Goal: Find specific page/section: Find specific page/section

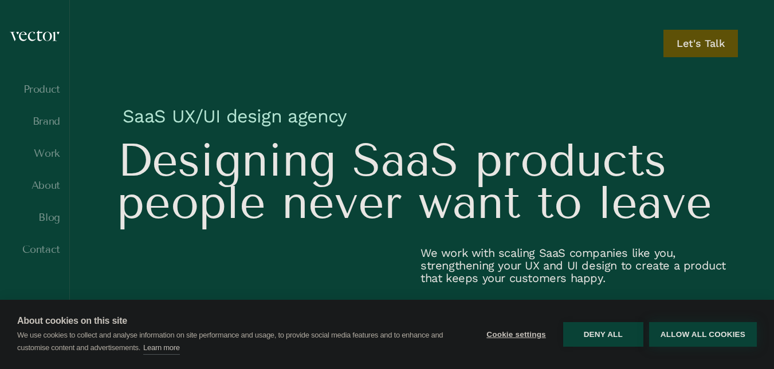
click at [670, 339] on button "Allow all cookies" at bounding box center [703, 334] width 108 height 25
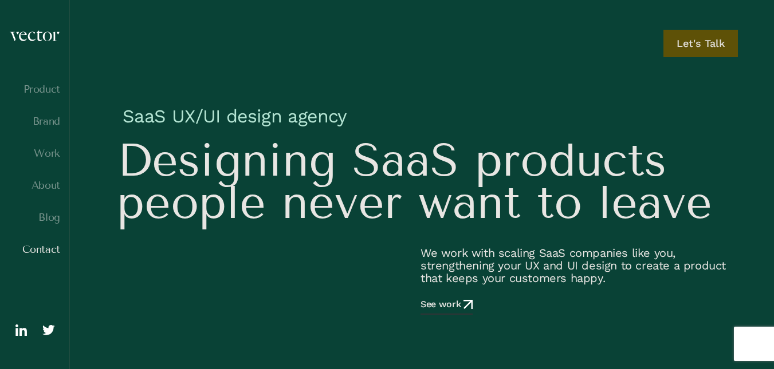
click at [38, 252] on link "Contact" at bounding box center [34, 249] width 51 height 11
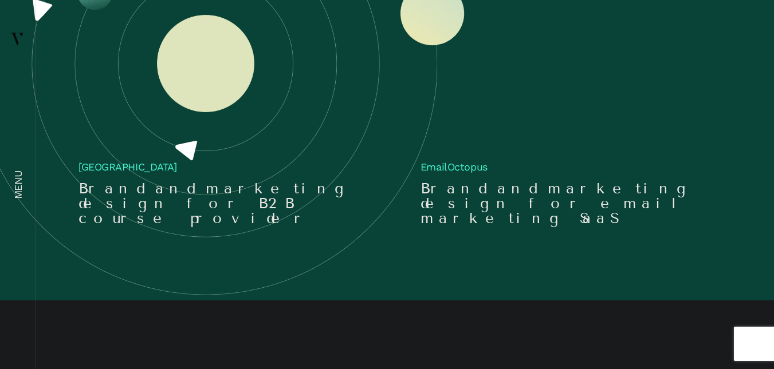
scroll to position [9150, 0]
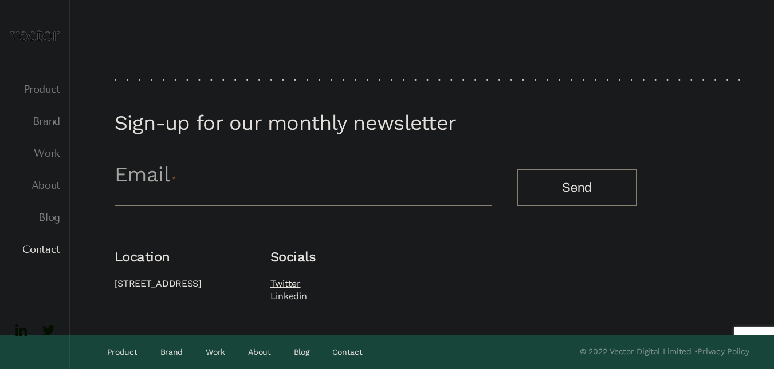
scroll to position [1327, 0]
click at [337, 353] on link "Contact" at bounding box center [347, 352] width 30 height 14
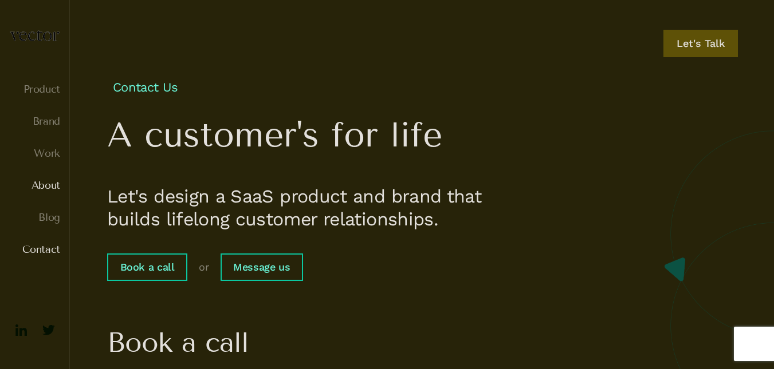
click at [50, 184] on link "About" at bounding box center [34, 185] width 51 height 11
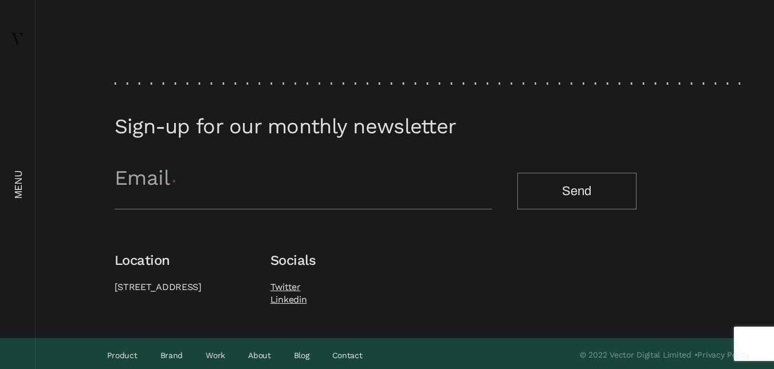
scroll to position [4681, 0]
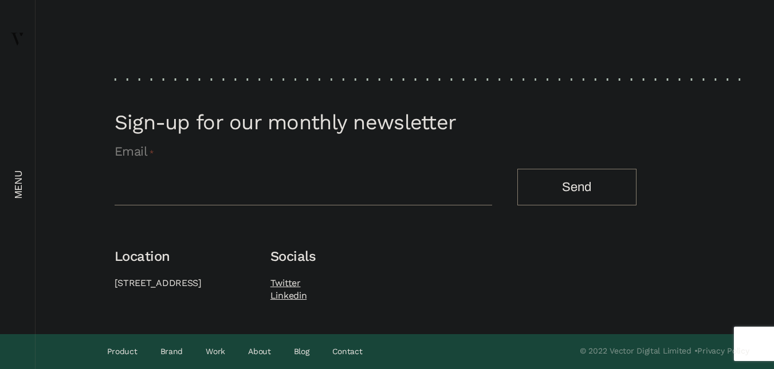
click at [151, 175] on input "Email *" at bounding box center [303, 182] width 377 height 48
click at [166, 349] on link "Brand" at bounding box center [171, 352] width 23 height 14
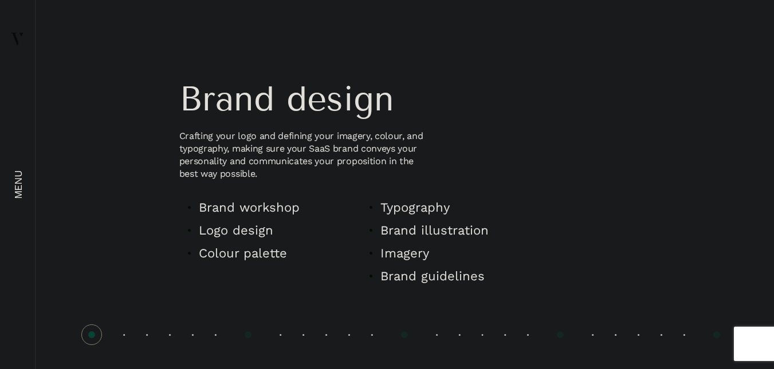
scroll to position [1260, 0]
